Goal: Find contact information: Find contact information

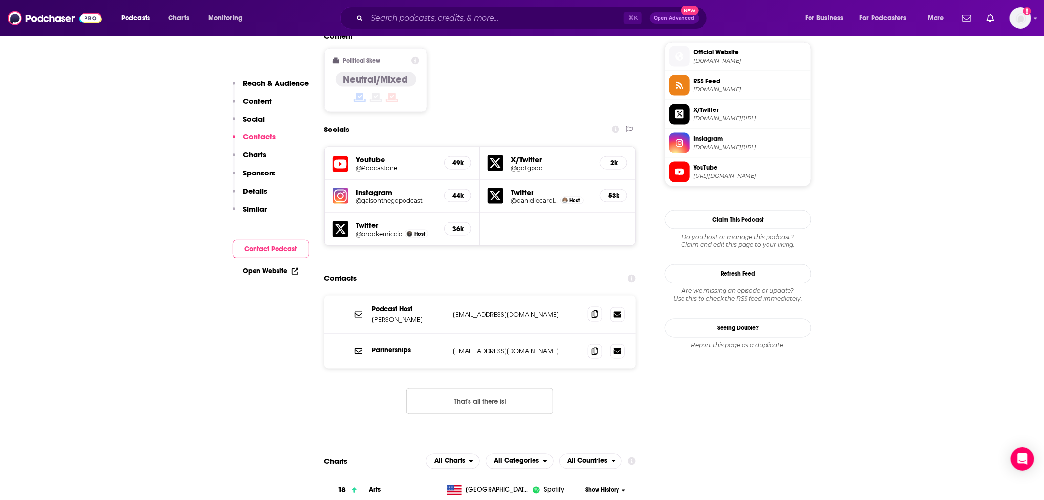
scroll to position [787, 0]
click at [601, 307] on span at bounding box center [595, 314] width 15 height 15
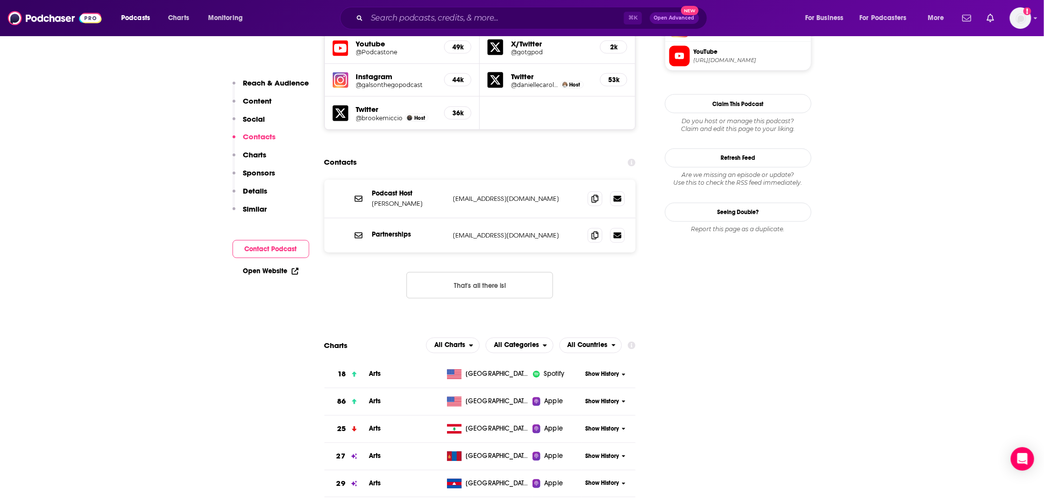
scroll to position [923, 0]
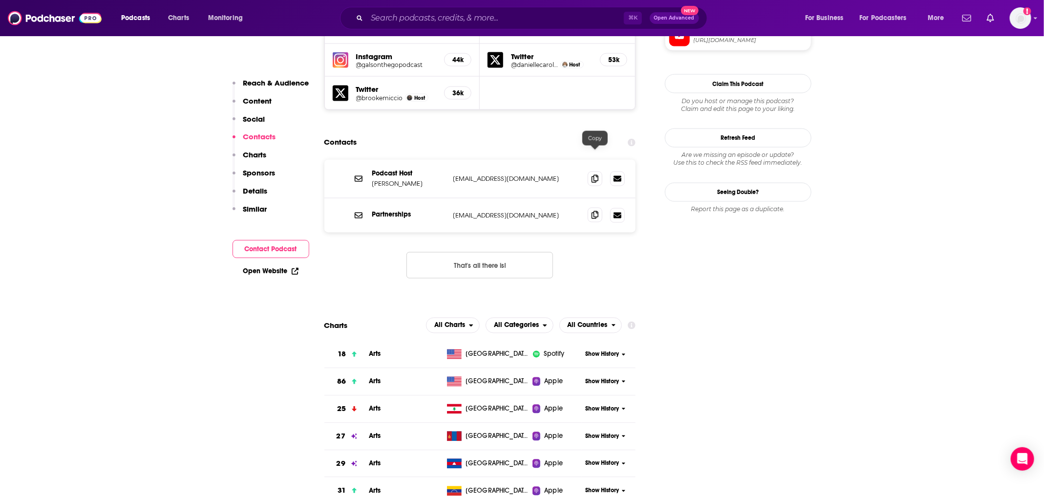
click at [597, 211] on icon at bounding box center [594, 215] width 7 height 8
click at [596, 211] on icon at bounding box center [594, 215] width 7 height 8
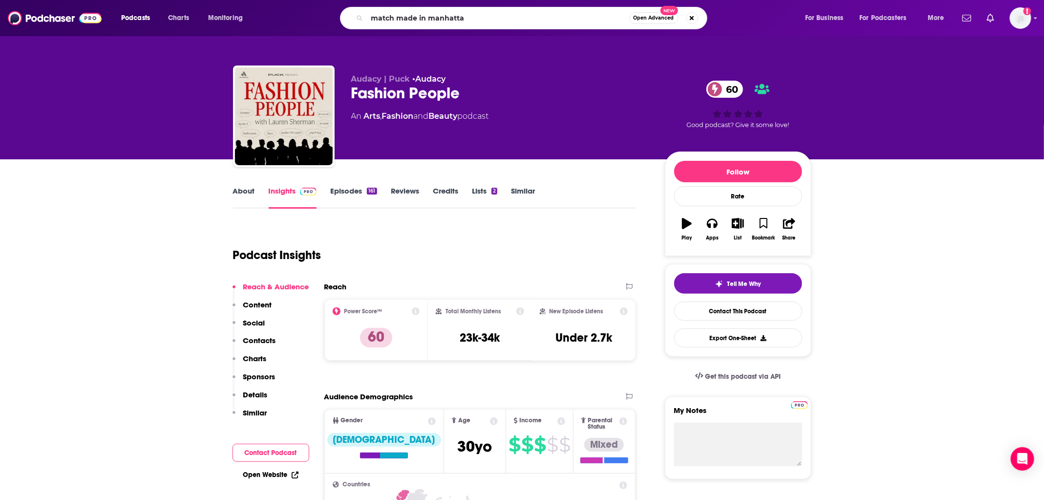
type input "match made in manhattan"
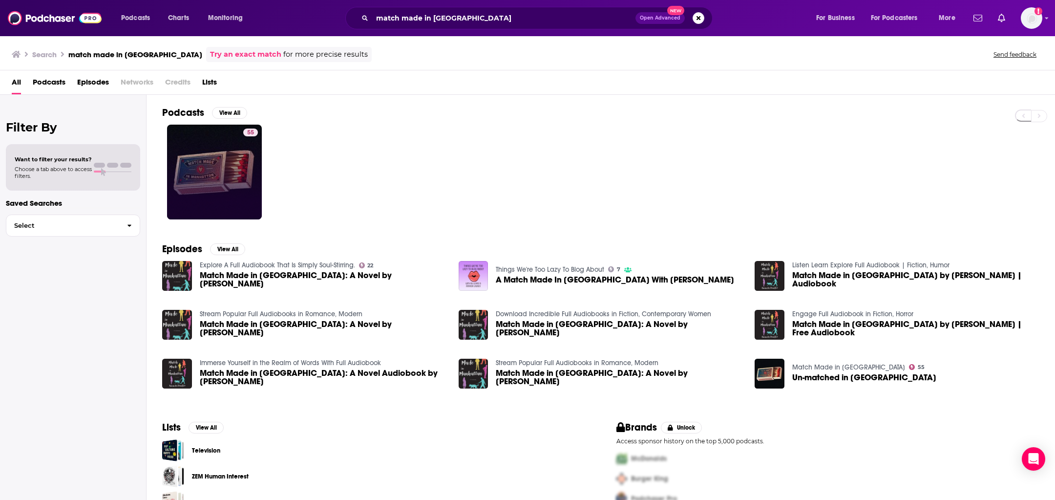
click at [210, 180] on link "55" at bounding box center [214, 172] width 95 height 95
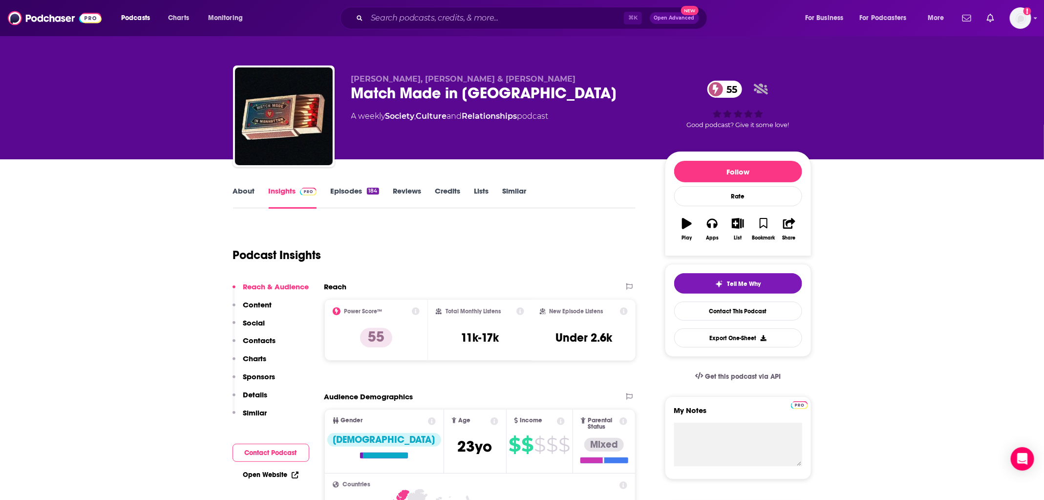
click at [358, 199] on link "Episodes 184" at bounding box center [354, 197] width 48 height 22
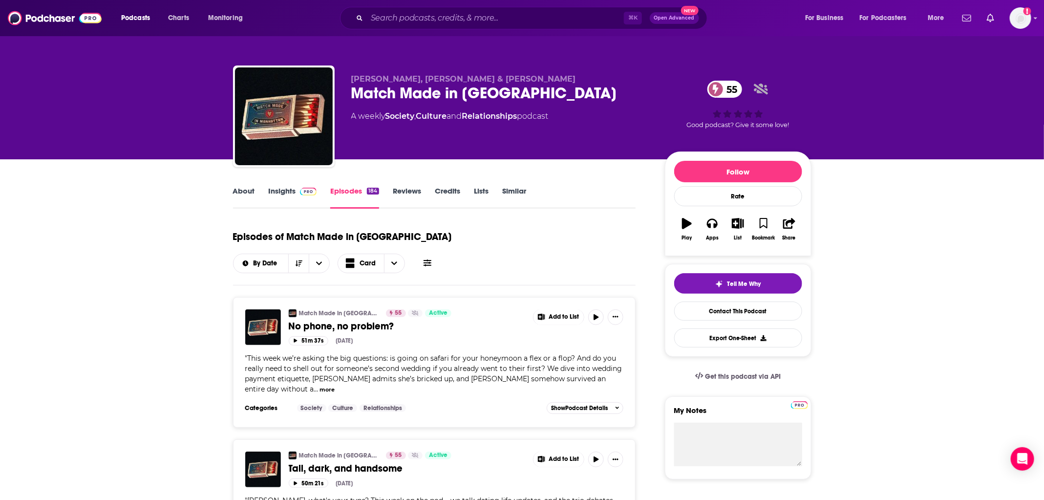
click at [234, 194] on link "About" at bounding box center [244, 197] width 22 height 22
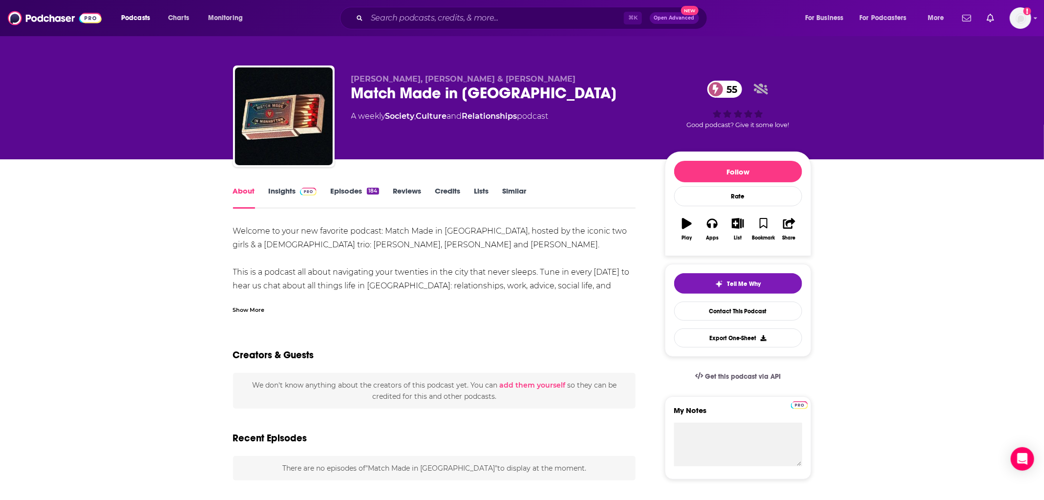
click at [282, 194] on link "Insights" at bounding box center [293, 197] width 48 height 22
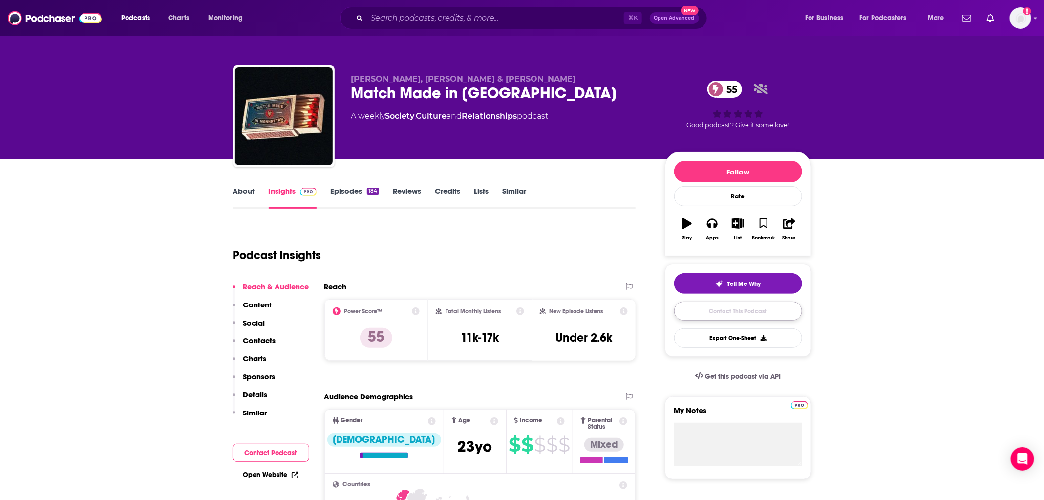
click at [762, 317] on link "Contact This Podcast" at bounding box center [738, 310] width 128 height 19
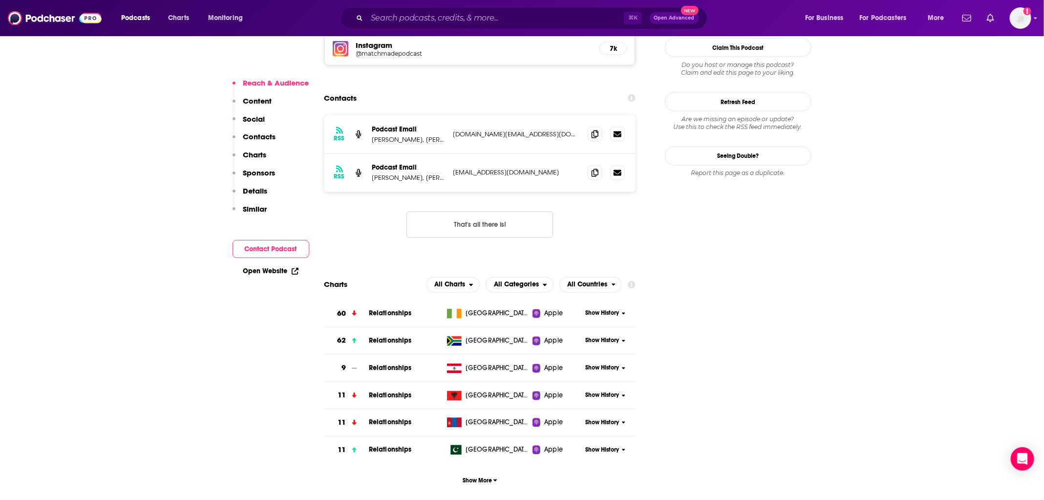
scroll to position [870, 0]
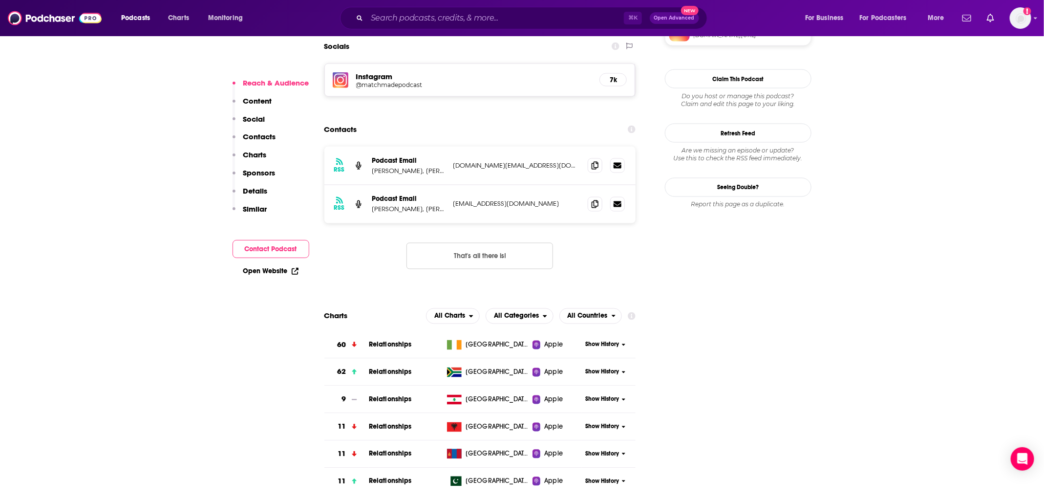
click at [389, 195] on div "Podcast Email Katy Bellotte, Colbie Cassidy & Adam Harrison" at bounding box center [408, 204] width 73 height 19
click at [390, 205] on p "Katy Bellotte, Colbie Cassidy & Adam Harrison" at bounding box center [408, 209] width 73 height 8
click at [397, 205] on p "Katy Bellotte, Colbie Cassidy & Adam Harrison" at bounding box center [408, 209] width 73 height 8
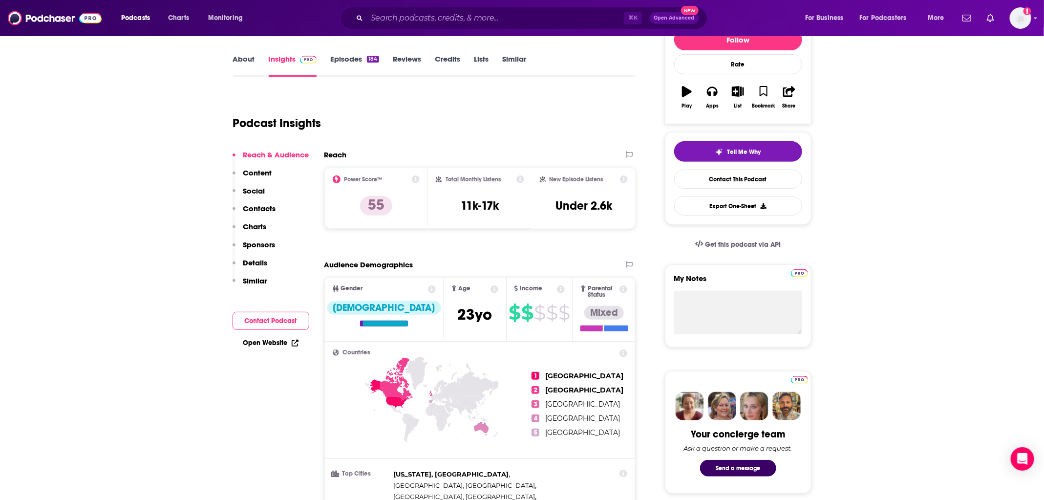
scroll to position [0, 0]
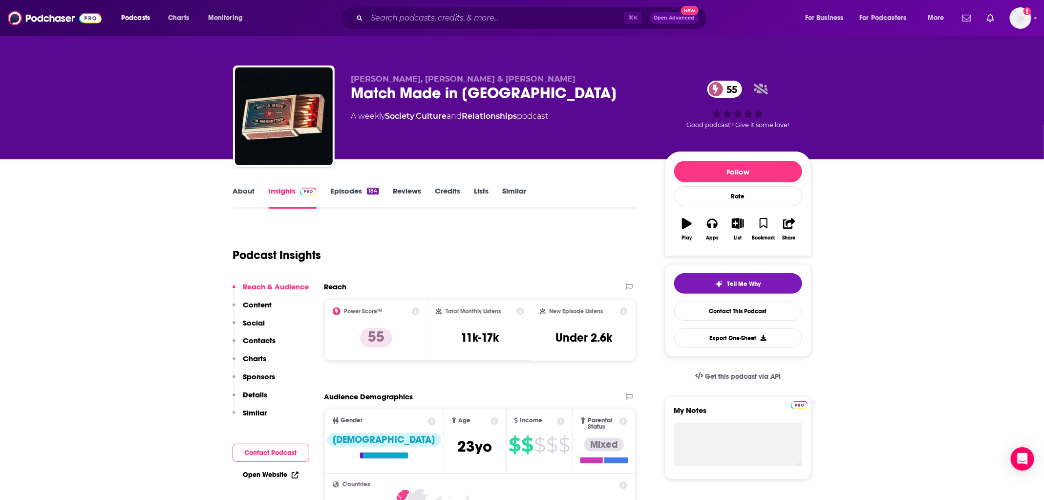
click at [239, 192] on link "About" at bounding box center [244, 197] width 22 height 22
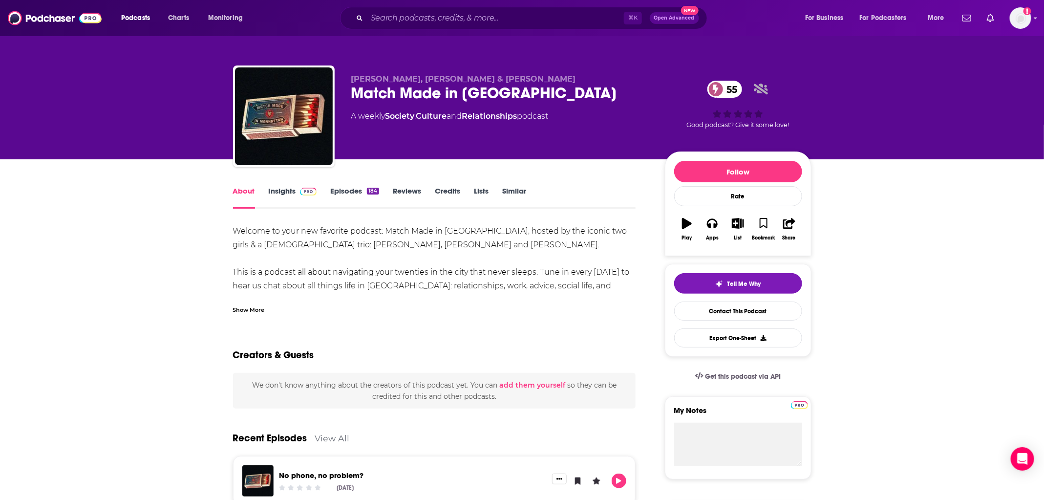
click at [289, 198] on link "Insights" at bounding box center [293, 197] width 48 height 22
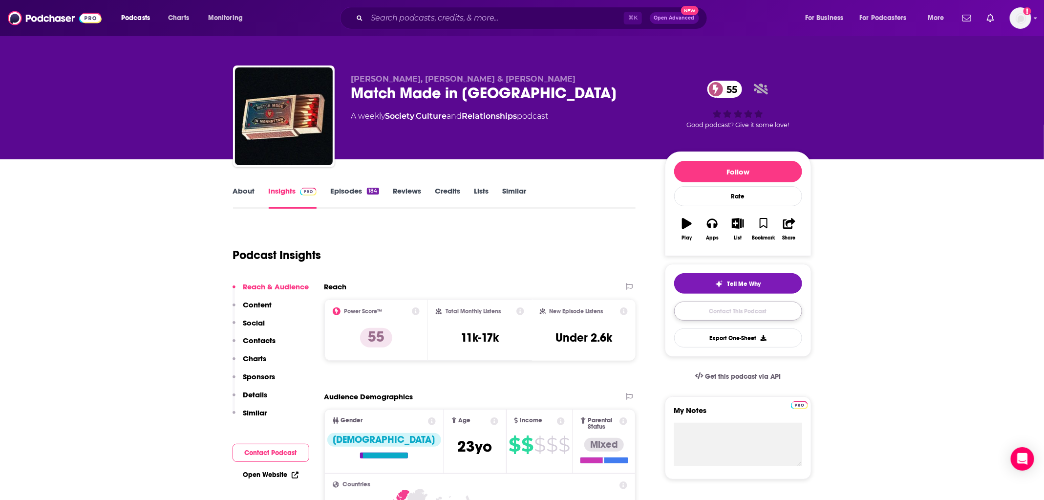
click at [754, 315] on link "Contact This Podcast" at bounding box center [738, 310] width 128 height 19
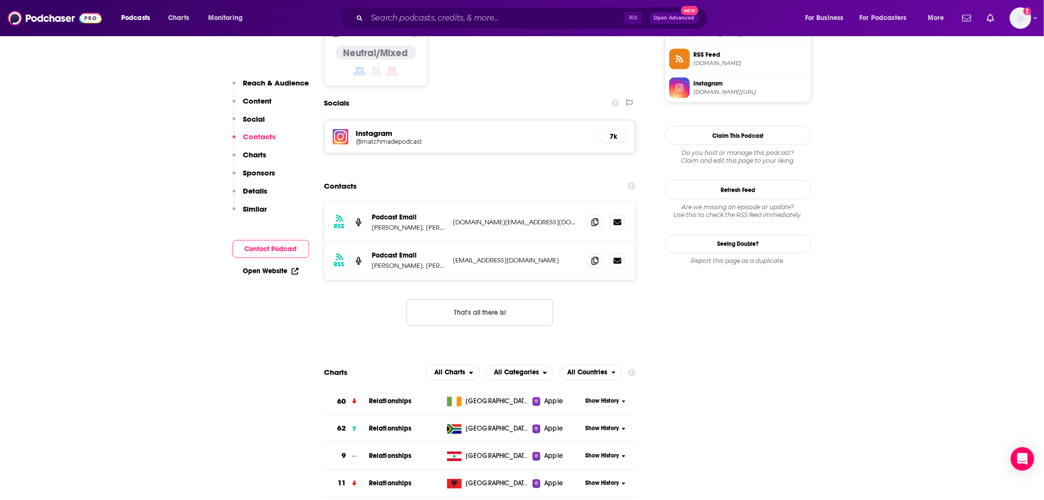
scroll to position [779, 0]
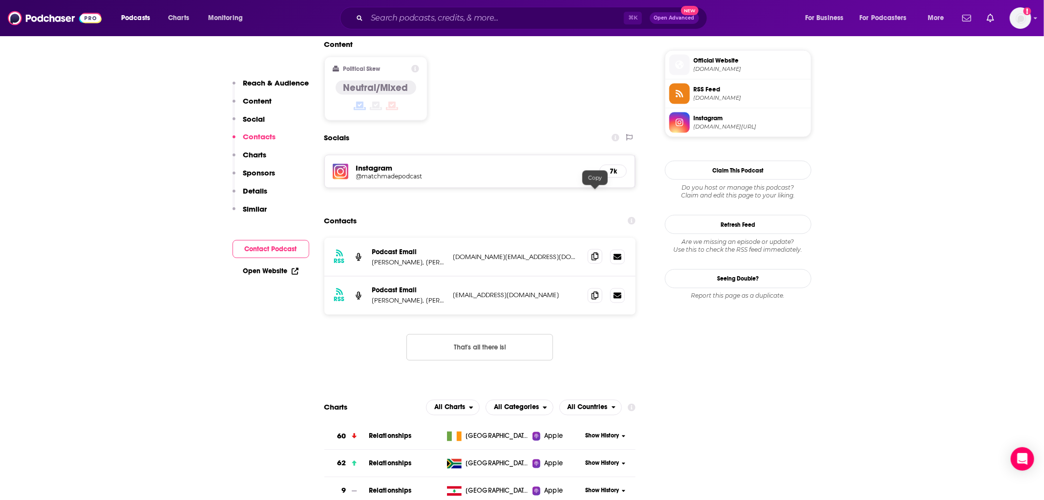
click at [600, 249] on span at bounding box center [595, 256] width 15 height 15
click at [597, 276] on div "RSS Podcast Email Katy Bellotte, Colbie Cassidy & Adam Harrison matchmadepodcas…" at bounding box center [480, 295] width 312 height 38
click at [597, 291] on icon at bounding box center [594, 295] width 7 height 8
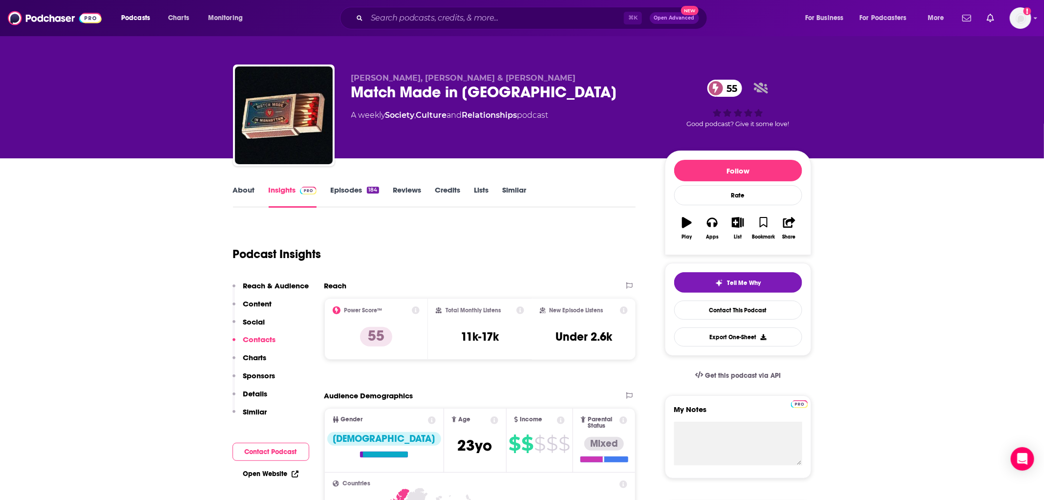
scroll to position [0, 0]
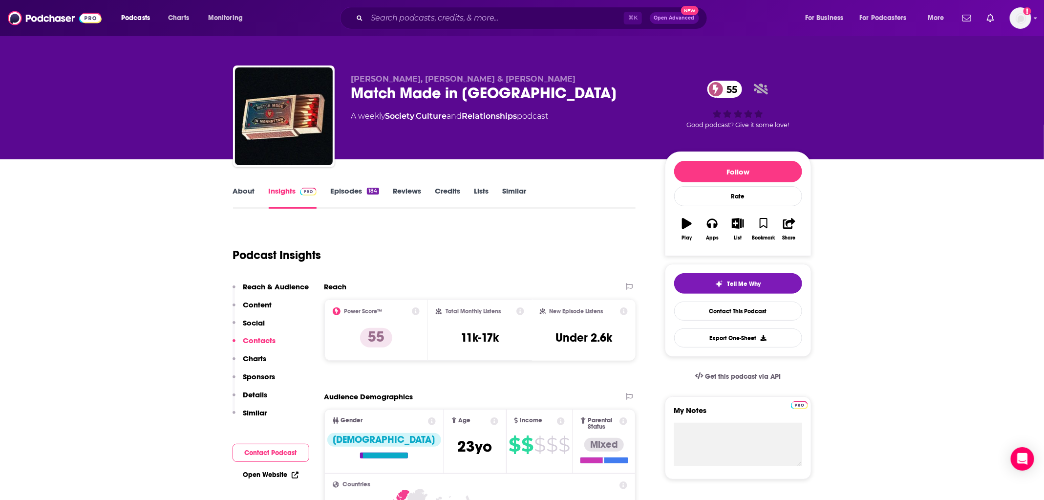
click at [353, 206] on link "Episodes 184" at bounding box center [354, 197] width 48 height 22
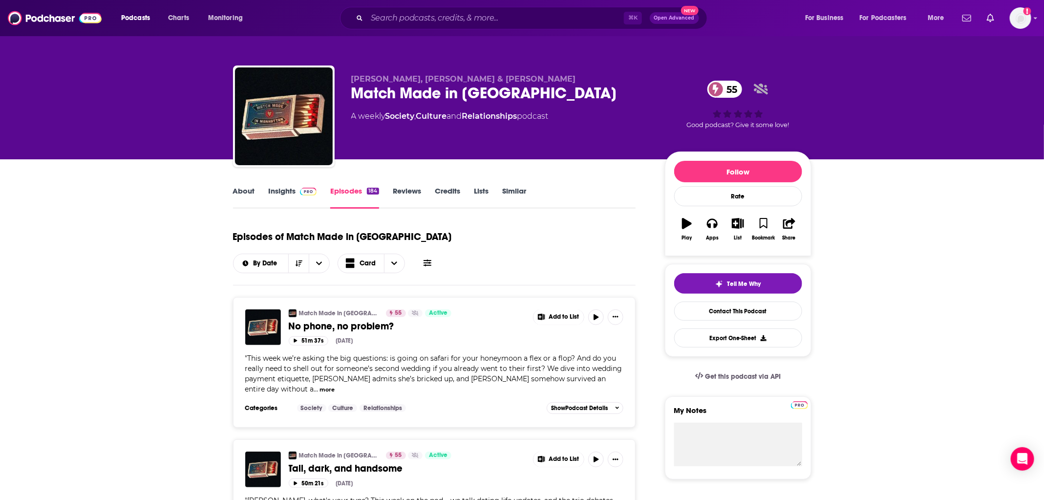
click at [293, 186] on link "Insights" at bounding box center [293, 197] width 48 height 22
